Goal: Contribute content: Contribute content

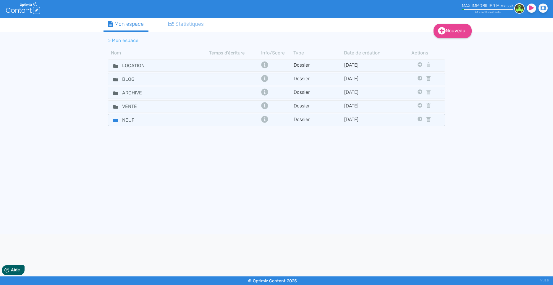
click at [186, 122] on div "NEUF" at bounding box center [159, 120] width 100 height 9
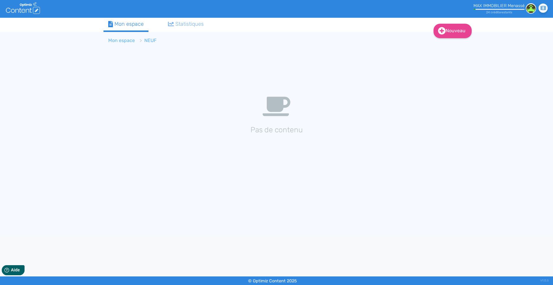
click at [126, 42] on link "Mon espace" at bounding box center [121, 41] width 27 height 6
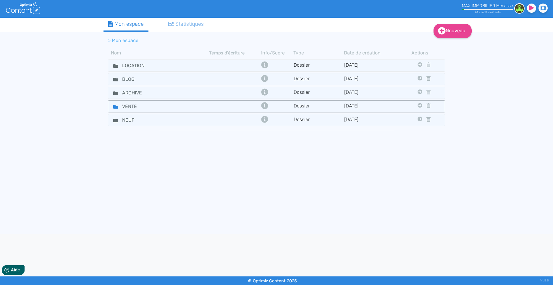
click at [178, 107] on div "VENTE" at bounding box center [159, 106] width 100 height 9
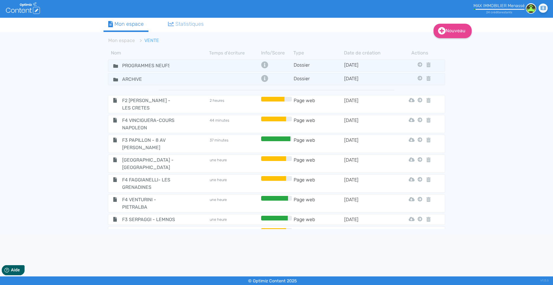
click at [356, 51] on th "Date de création" at bounding box center [369, 52] width 51 height 7
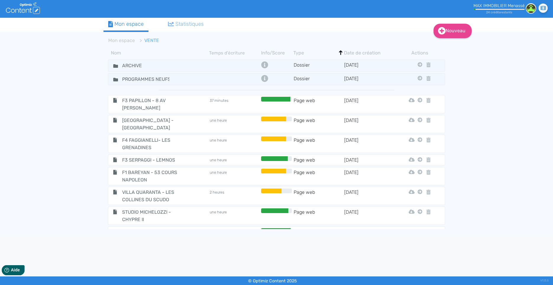
click at [354, 51] on th "Date de création" at bounding box center [369, 52] width 51 height 7
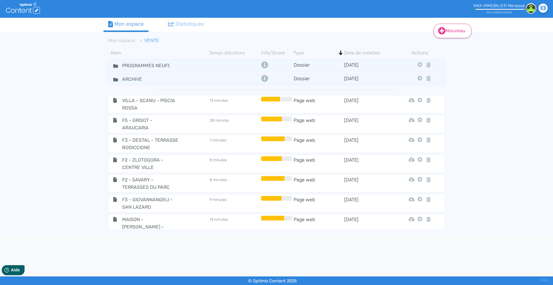
click at [455, 31] on link "Nouveau" at bounding box center [453, 31] width 38 height 15
click at [450, 45] on button "Contenu" at bounding box center [456, 45] width 47 height 9
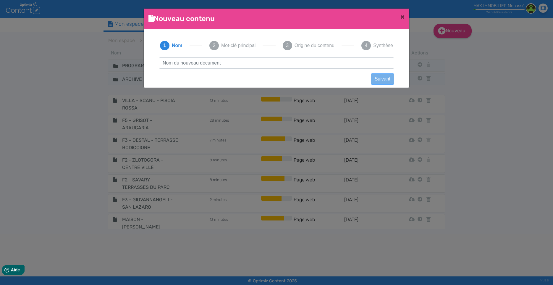
scroll to position [1, 0]
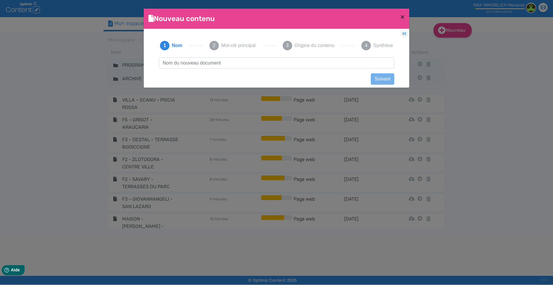
click at [191, 62] on input "text" at bounding box center [277, 62] width 236 height 11
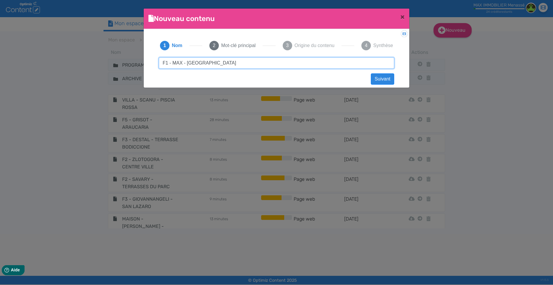
click at [207, 62] on input "F1 - MAX - JARDINS AVIVA" at bounding box center [277, 62] width 236 height 11
type input "F1 - MAX - JARDINS DE LA VIVA"
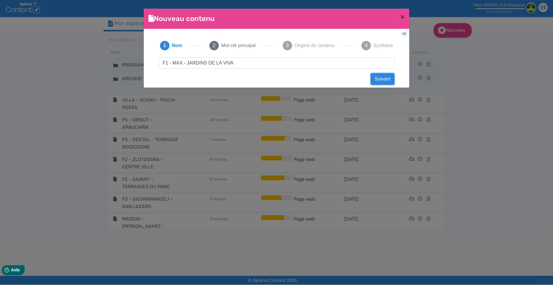
click at [383, 80] on button "Suivant" at bounding box center [382, 78] width 23 height 11
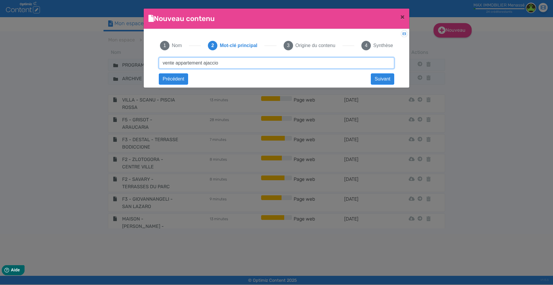
type input "vente appartement ajaccio"
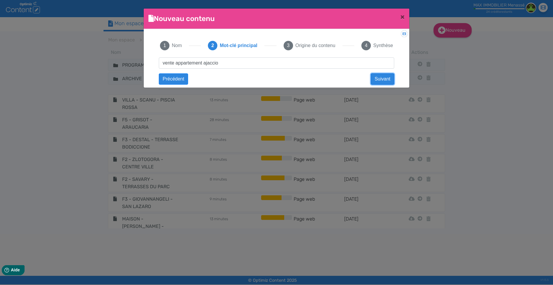
click at [390, 81] on button "Suivant" at bounding box center [382, 78] width 23 height 11
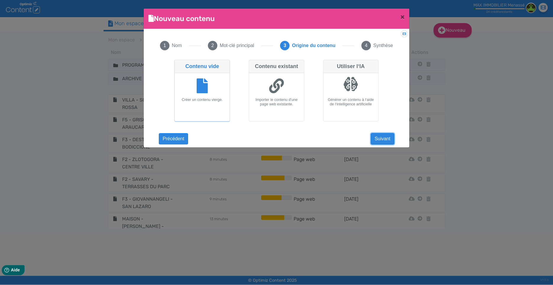
click at [387, 136] on button "Suivant" at bounding box center [382, 138] width 23 height 11
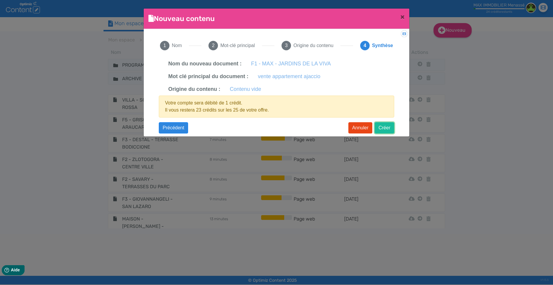
click at [384, 128] on button "Créer" at bounding box center [385, 127] width 20 height 11
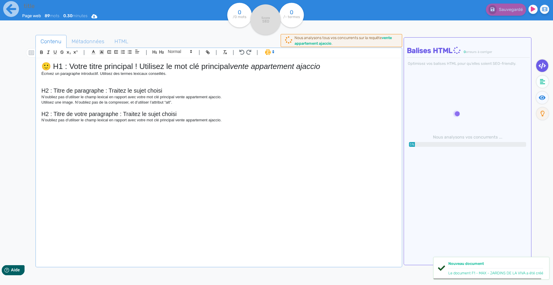
type input "F1 - MAX - JARDINS DE LA VIVA"
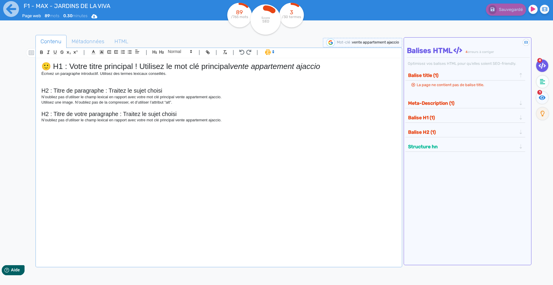
click at [48, 75] on p "Écrivez un paragraphe introductif. Utilisez des termes lexicaux conseillés." at bounding box center [218, 73] width 355 height 5
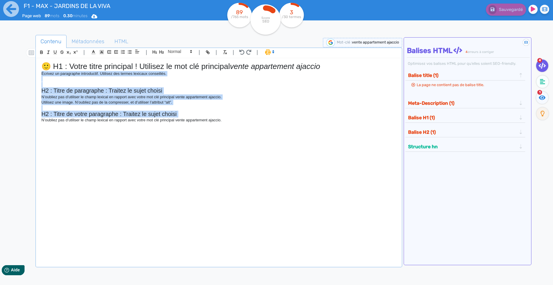
drag, startPoint x: 48, startPoint y: 75, endPoint x: 65, endPoint y: 137, distance: 64.8
click at [65, 137] on div "🙂 H1 : Votre titre principal ! Utilisez le mot clé principal vente appartement …" at bounding box center [219, 157] width 364 height 199
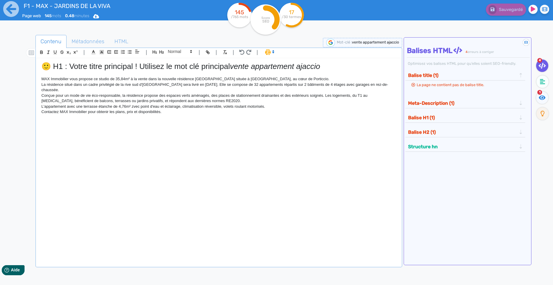
click at [56, 65] on h1 "🙂 H1 : Votre titre principal ! Utilisez le mot clé principal vente appartement …" at bounding box center [218, 66] width 355 height 9
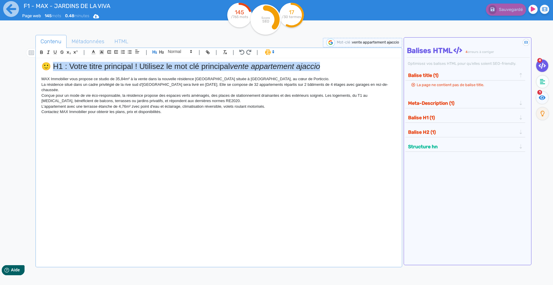
drag, startPoint x: 56, startPoint y: 65, endPoint x: 315, endPoint y: 65, distance: 259.3
click at [315, 65] on h1 "🙂 H1 : Votre titre principal ! Utilisez le mot clé principal vente appartement …" at bounding box center [218, 66] width 355 height 9
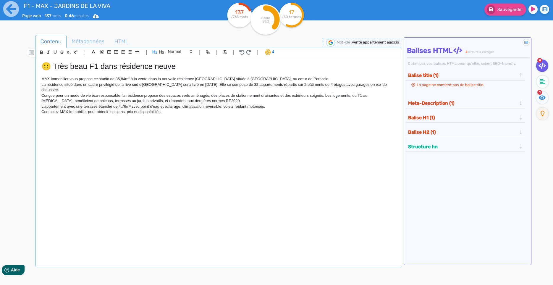
click at [53, 69] on h1 "🙂 Très beau F1 dans résidence neuve" at bounding box center [218, 66] width 355 height 9
click at [77, 67] on h1 "Très beau F1 dans résidence neuve" at bounding box center [218, 66] width 355 height 9
click at [275, 64] on h1 "Très bel appartement F1 à la vente dans résidence neuve près d'AJaccio" at bounding box center [218, 66] width 355 height 9
click at [130, 71] on h1 "Très bel appartement F1 à la vente dans résidence neuve près d'Ajaccio" at bounding box center [218, 66] width 355 height 9
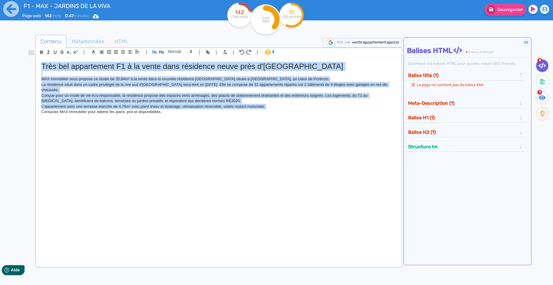
drag, startPoint x: 130, startPoint y: 71, endPoint x: 149, endPoint y: 139, distance: 70.4
click at [149, 139] on div "Très bel appartement F1 à la vente dans résidence neuve près d'Ajaccio MAX Immo…" at bounding box center [219, 157] width 364 height 199
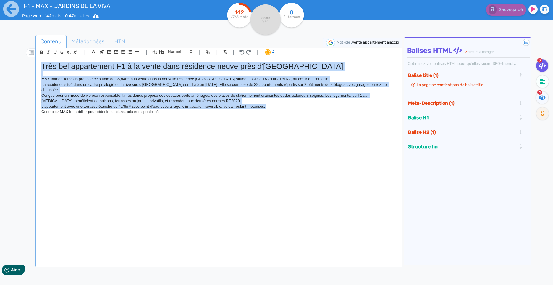
click at [269, 53] on span at bounding box center [270, 52] width 14 height 6
click at [275, 75] on span at bounding box center [275, 73] width 21 height 9
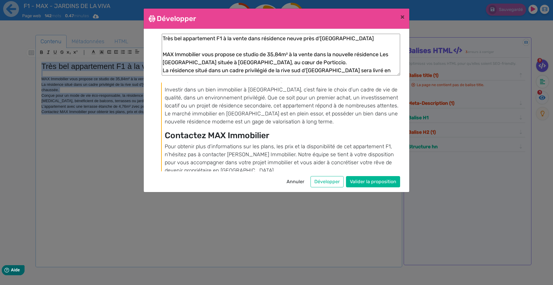
scroll to position [371, 0]
click at [366, 179] on button "Valider la proposition" at bounding box center [373, 181] width 54 height 11
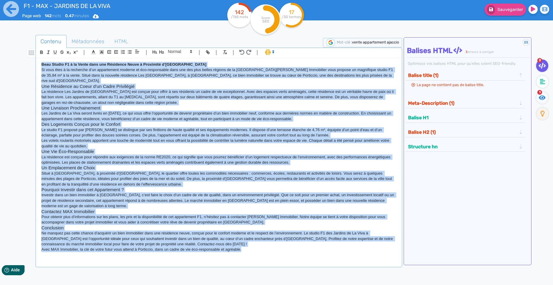
click at [133, 84] on h3 "Une Résidence au Coeur d’un Cadre Privilégié" at bounding box center [218, 86] width 355 height 5
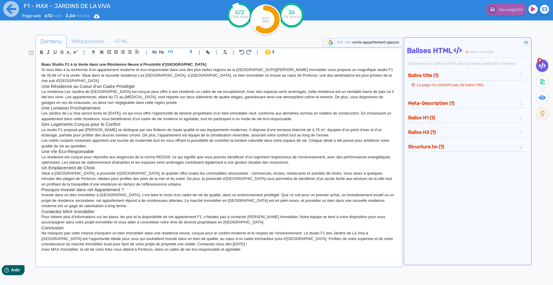
click at [90, 122] on h3 "Des Logements Conçus pour le Confort" at bounding box center [218, 124] width 355 height 5
click at [83, 89] on p "La résidence Les Jardins de La Viva est conçue pour offrir à ses résidents un c…" at bounding box center [218, 97] width 355 height 16
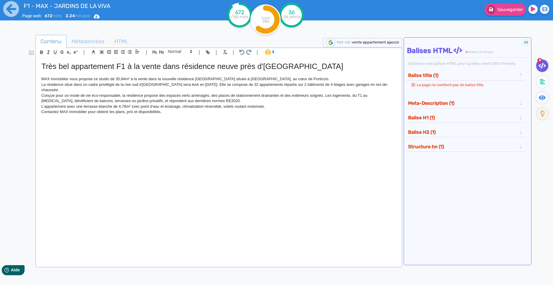
click at [65, 80] on p "MAX Immobilier vous propose ce studio de 35,84m² à la vente dans la nouvelle ré…" at bounding box center [218, 78] width 355 height 5
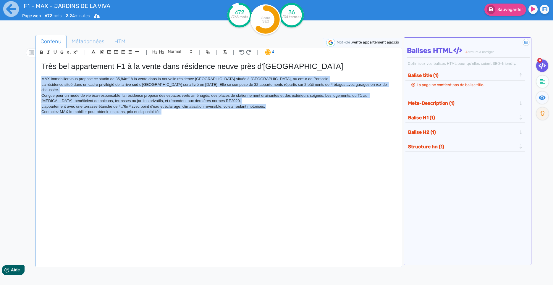
click at [192, 143] on div "Très bel appartement F1 à la vente dans résidence neuve près d'Ajaccio MAX Immo…" at bounding box center [219, 157] width 364 height 199
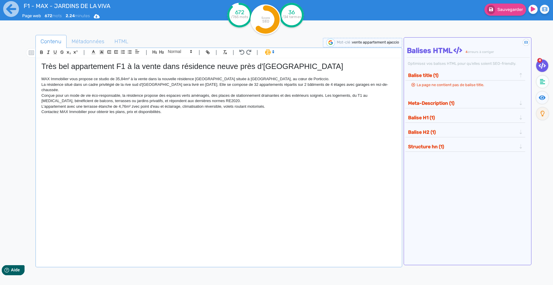
scroll to position [0, 0]
click at [117, 64] on h1 "Très bel appartement F1 à la vente dans résidence neuve près d'Ajaccio" at bounding box center [218, 66] width 355 height 9
click at [115, 67] on h1 "Très bel appartement F1 à la vente dans résidence neuve près d'Ajaccio" at bounding box center [218, 66] width 355 height 9
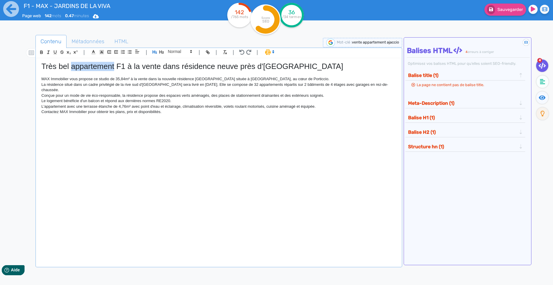
click at [115, 67] on h1 "Très bel appartement F1 à la vente dans résidence neuve près d'Ajaccio" at bounding box center [218, 66] width 355 height 9
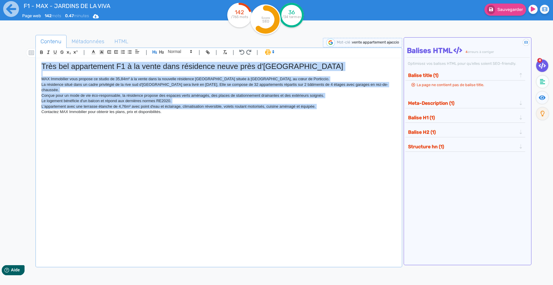
drag, startPoint x: 115, startPoint y: 67, endPoint x: 141, endPoint y: 116, distance: 55.2
click at [141, 116] on div "Très bel appartement F1 à la vente dans résidence neuve près d'Ajaccio MAX Immo…" at bounding box center [219, 157] width 364 height 199
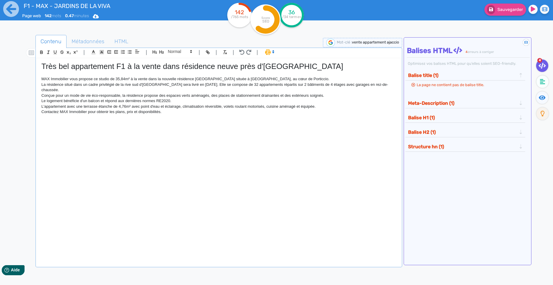
click at [274, 55] on span at bounding box center [270, 52] width 14 height 6
click at [273, 75] on span at bounding box center [275, 73] width 21 height 9
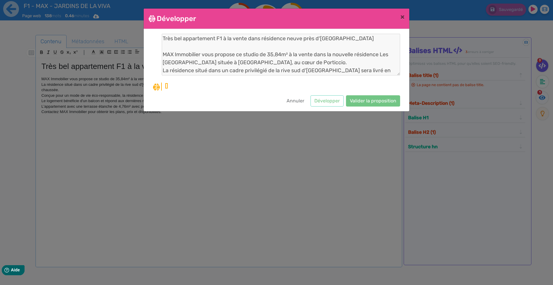
click at [286, 81] on div "Très bel appartement F1 à la vente dans résidence neuve près d'Ajaccio MAX Immo…" at bounding box center [276, 62] width 247 height 57
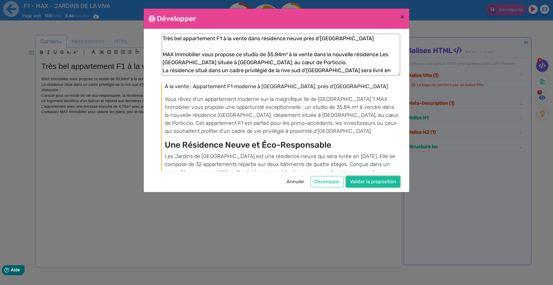
click at [370, 180] on button "Valider la proposition" at bounding box center [373, 181] width 54 height 11
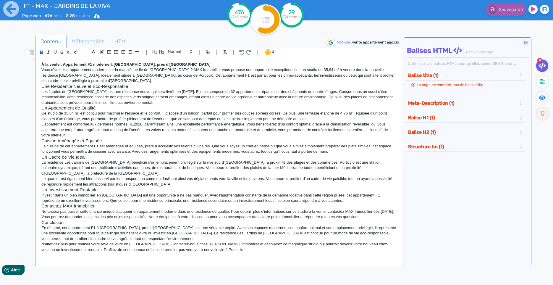
click at [58, 65] on strong "À la vente : Appartement F1 moderne à Grosseto-Prugna, près d'Ajaccio" at bounding box center [125, 64] width 169 height 4
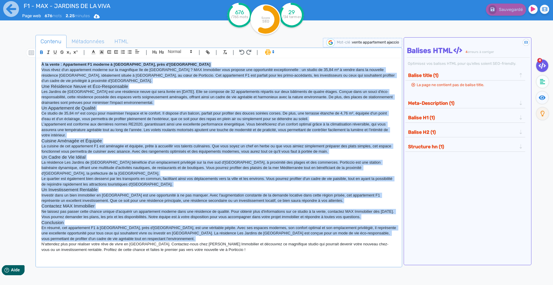
drag, startPoint x: 58, startPoint y: 65, endPoint x: 94, endPoint y: 272, distance: 210.8
click at [94, 258] on div "À la vente : Appartement F1 moderne à Grosseto-Prugna, près d'Ajaccio Vous rêve…" at bounding box center [219, 157] width 364 height 199
click at [62, 67] on strong "À la vente : Appartement F1 moderne à Grosseto-Prugna, près d'Ajaccio" at bounding box center [125, 64] width 169 height 4
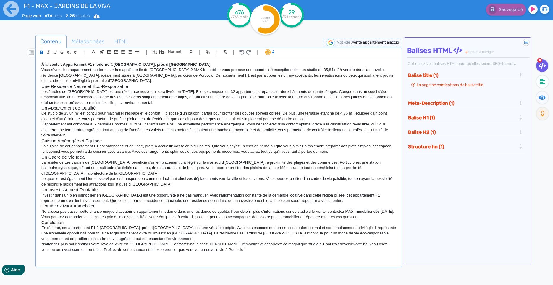
click at [62, 67] on strong "À la vente : Appartement F1 moderne à Grosseto-Prugna, près d'Ajaccio" at bounding box center [125, 64] width 169 height 4
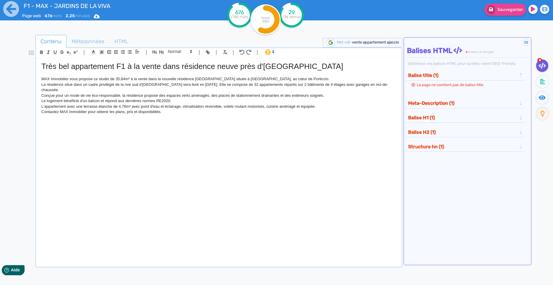
click at [49, 81] on p "MAX Immobilier vous propose ce studio de 35,84m² à la vente dans la nouvelle ré…" at bounding box center [218, 78] width 355 height 5
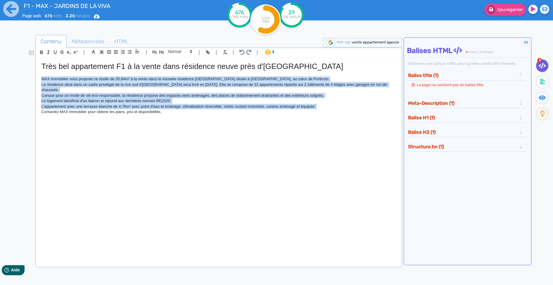
drag, startPoint x: 49, startPoint y: 81, endPoint x: 58, endPoint y: 122, distance: 41.9
click at [58, 122] on div "Très bel appartement F1 à la vente dans résidence neuve près d'Ajaccio MAX Immo…" at bounding box center [219, 157] width 364 height 199
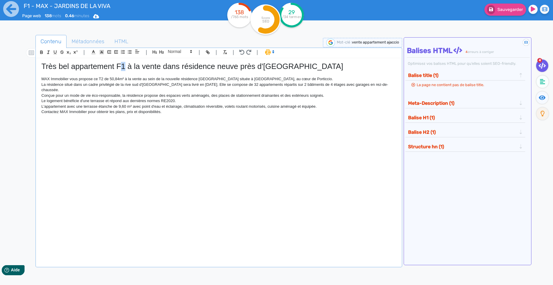
drag, startPoint x: 125, startPoint y: 70, endPoint x: 121, endPoint y: 69, distance: 3.6
click at [121, 69] on h1 "Très bel appartement F1 à la vente dans résidence neuve près d'Ajaccio" at bounding box center [218, 66] width 355 height 9
click at [145, 63] on h1 "Très bel appartement F2 à la vente dans résidence neuve près d'Ajaccio" at bounding box center [218, 66] width 355 height 9
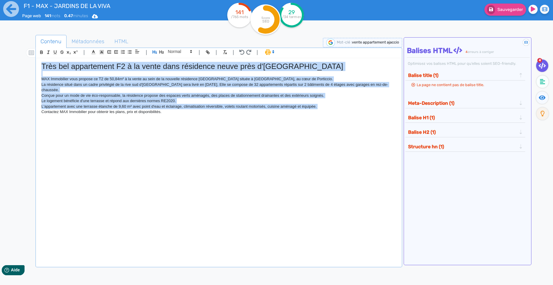
drag, startPoint x: 145, startPoint y: 63, endPoint x: 163, endPoint y: 120, distance: 60.1
click at [163, 120] on div "Très bel appartement F2 à la vente dans résidence neuve près d'Ajaccio MAX Immo…" at bounding box center [219, 157] width 364 height 199
click at [270, 52] on span at bounding box center [270, 52] width 14 height 6
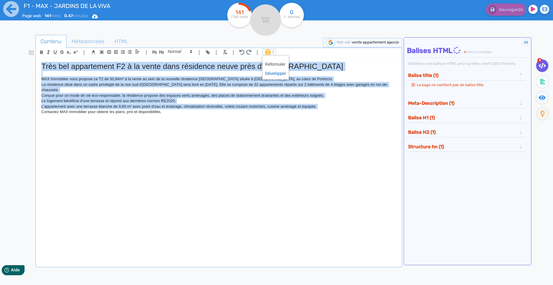
click at [274, 75] on span at bounding box center [275, 73] width 21 height 9
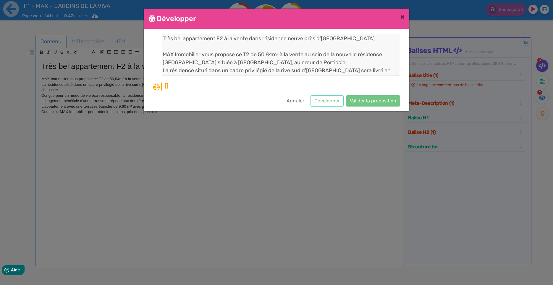
click at [226, 94] on div "Très bel appartement F2 à la vente dans résidence neuve près d'Ajaccio MAX Immo…" at bounding box center [276, 70] width 247 height 73
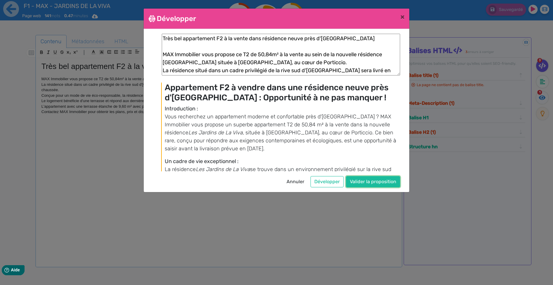
click at [372, 179] on button "Valider la proposition" at bounding box center [373, 181] width 54 height 11
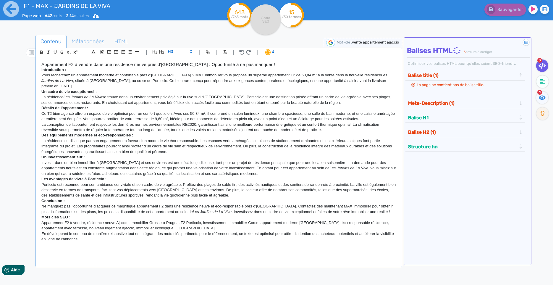
click at [89, 71] on p "Introduction :" at bounding box center [218, 69] width 355 height 5
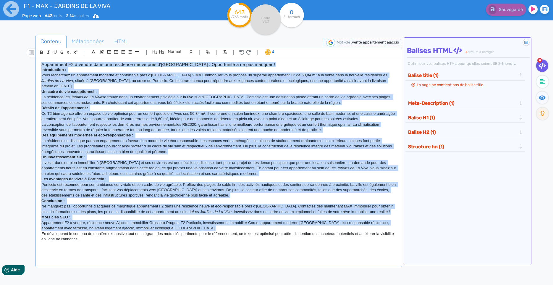
copy div "Appartement F2 à vendre dans une résidence neuve près d'Ajaccio : Opportunité à…"
click at [115, 149] on p "La résidence se distingue par son engagement en faveur d’un mode de vie éco-res…" at bounding box center [218, 146] width 355 height 16
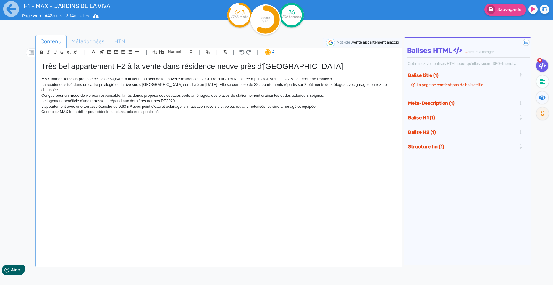
click at [82, 81] on p "MAX Immobilier vous propose ce T2 de 50,84m² à la vente au sein de la nouvelle …" at bounding box center [218, 78] width 355 height 5
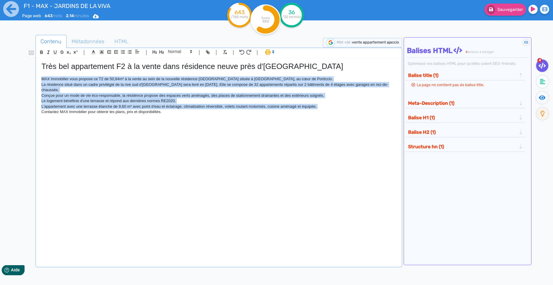
drag, startPoint x: 82, startPoint y: 81, endPoint x: 94, endPoint y: 129, distance: 48.9
click at [94, 129] on div "Très bel appartement F2 à la vente dans résidence neuve près d'Ajaccio MAX Immo…" at bounding box center [219, 157] width 364 height 199
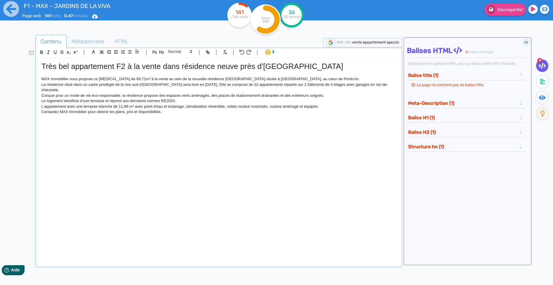
click at [158, 113] on div "Très bel appartement F2 à la vente dans résidence neuve près d'Ajaccio MAX Immo…" at bounding box center [219, 157] width 364 height 199
click at [228, 67] on h1 "Très bel appartement F2 à la vente dans résidence neuve près d'Ajaccio" at bounding box center [218, 66] width 355 height 9
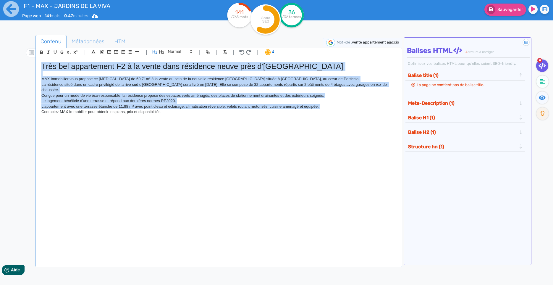
drag, startPoint x: 228, startPoint y: 67, endPoint x: 244, endPoint y: 132, distance: 67.1
click at [244, 132] on div "Très bel appartement F2 à la vente dans résidence neuve près d'Ajaccio MAX Immo…" at bounding box center [219, 157] width 364 height 199
click at [270, 51] on span at bounding box center [270, 52] width 14 height 6
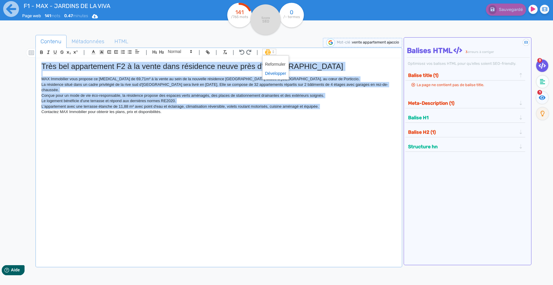
click at [273, 76] on span at bounding box center [275, 73] width 21 height 9
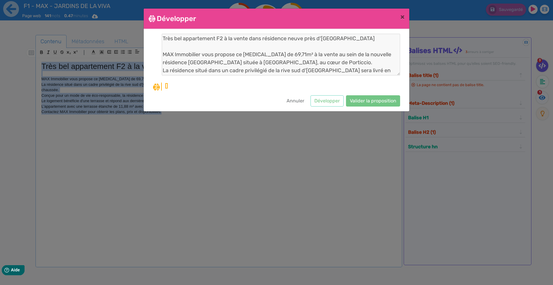
click at [261, 83] on div at bounding box center [280, 87] width 239 height 8
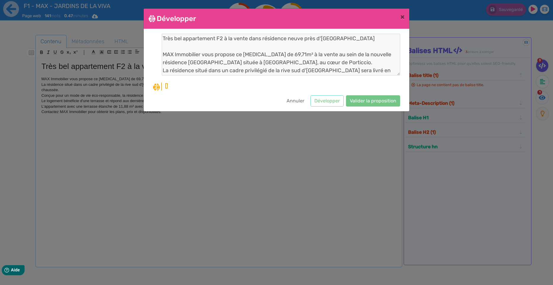
click at [235, 90] on div "Très bel appartement F2 à la vente dans résidence neuve près d'Ajaccio MAX Immo…" at bounding box center [276, 70] width 247 height 73
click at [220, 89] on div at bounding box center [280, 87] width 239 height 8
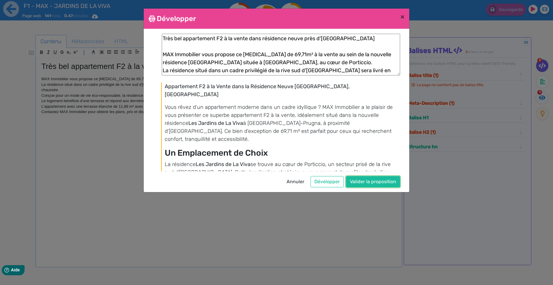
click at [374, 179] on button "Valider la proposition" at bounding box center [373, 181] width 54 height 11
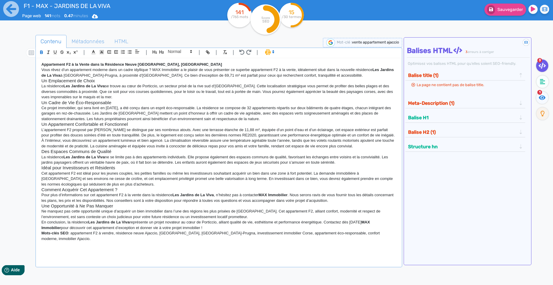
click at [122, 89] on p "La résidence Les Jardins de La Viva se trouve au cœur de Porticcio, un secteur …" at bounding box center [218, 91] width 355 height 16
click at [122, 88] on p "La résidence Les Jardins de La Viva se trouve au cœur de Porticcio, un secteur …" at bounding box center [218, 91] width 355 height 16
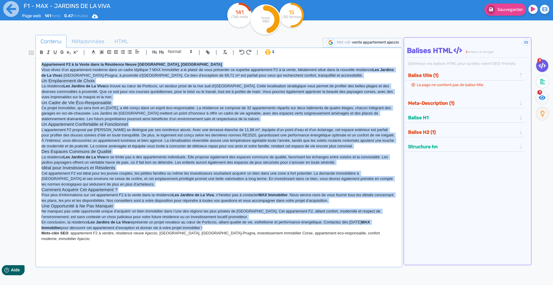
copy div "Appartement F2 à la Vente dans la Résidence Neuve Les Jardins de La Viva, Près …"
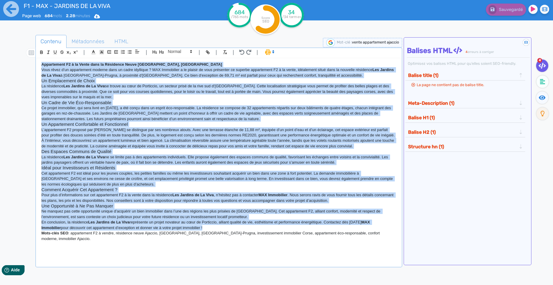
click at [148, 90] on p "La résidence Les Jardins de La Viva se trouve au cœur de Porticcio, un secteur …" at bounding box center [218, 91] width 355 height 16
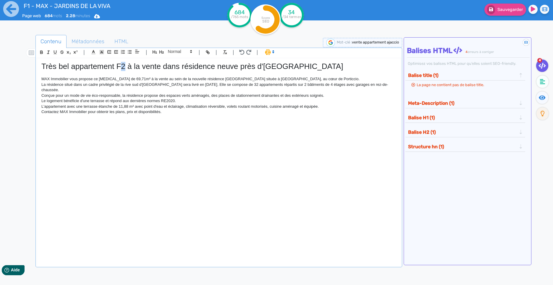
drag, startPoint x: 125, startPoint y: 65, endPoint x: 121, endPoint y: 66, distance: 4.4
click at [121, 66] on h1 "Très bel appartement F2 à la vente dans résidence neuve près d'Ajaccio" at bounding box center [218, 66] width 355 height 9
click at [112, 66] on h1 "Très bel appartement F3 à la vente dans résidence neuve près d'Ajaccio" at bounding box center [218, 66] width 355 height 9
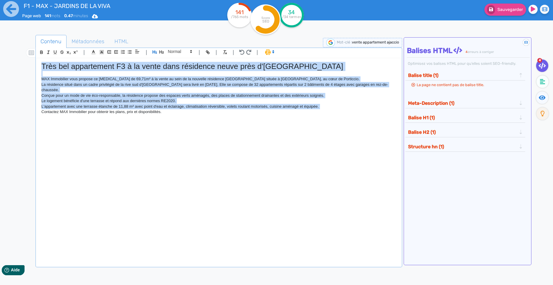
drag, startPoint x: 112, startPoint y: 66, endPoint x: 134, endPoint y: 110, distance: 49.4
click at [134, 110] on div "Très bel appartement F3 à la vente dans résidence neuve près d'Ajaccio MAX Immo…" at bounding box center [219, 157] width 364 height 199
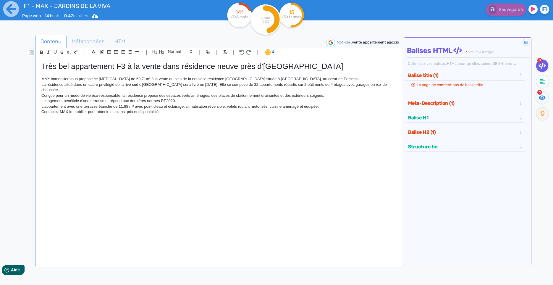
click at [274, 52] on icon at bounding box center [273, 51] width 5 height 5
click at [274, 74] on span at bounding box center [275, 73] width 21 height 9
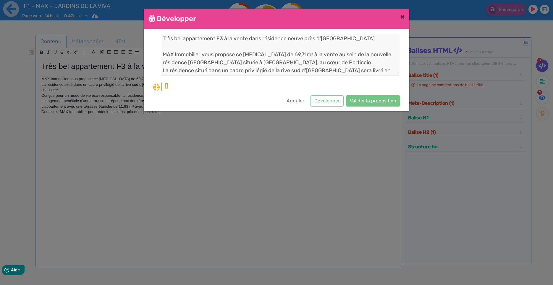
click at [279, 83] on div at bounding box center [280, 87] width 239 height 8
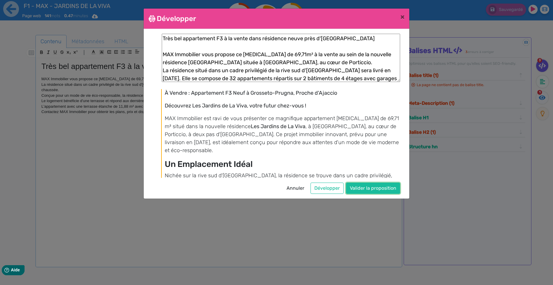
click at [366, 188] on button "Valider la proposition" at bounding box center [373, 188] width 54 height 11
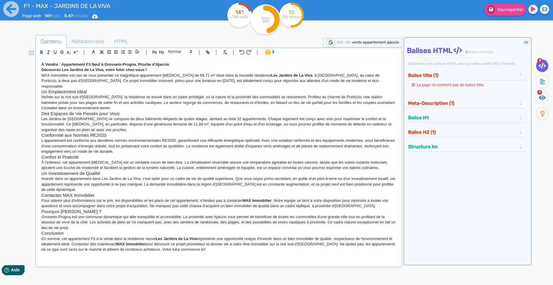
click at [52, 65] on strong "À Vendre : Appartement F3 Neuf à Grosseto-Prugna, Proche d'Ajaccio" at bounding box center [105, 64] width 128 height 4
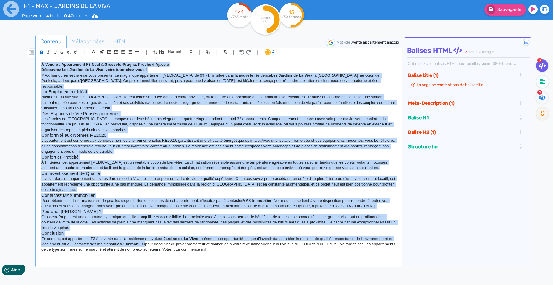
drag, startPoint x: 52, startPoint y: 65, endPoint x: 99, endPoint y: 254, distance: 194.9
click at [99, 254] on div "À Vendre : Appartement F3 Neuf à Grosseto-Prugna, Proche d'Ajaccio Découvrez Le…" at bounding box center [219, 157] width 364 height 199
